Goal: Use online tool/utility

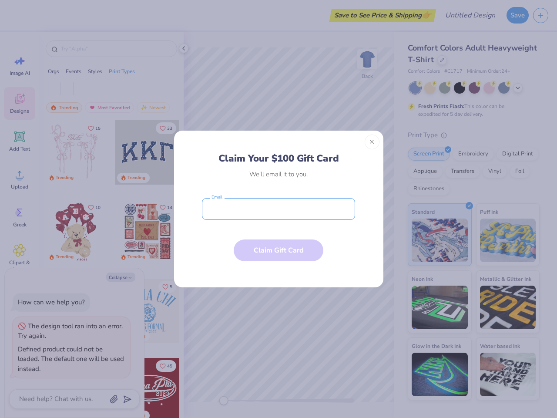
type textarea "x"
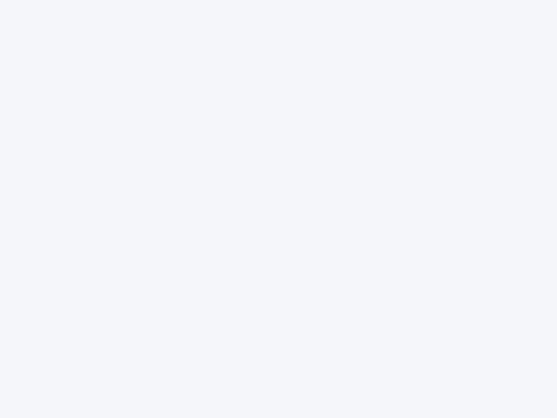
click at [279, 209] on div at bounding box center [278, 209] width 557 height 418
